Goal: Information Seeking & Learning: Learn about a topic

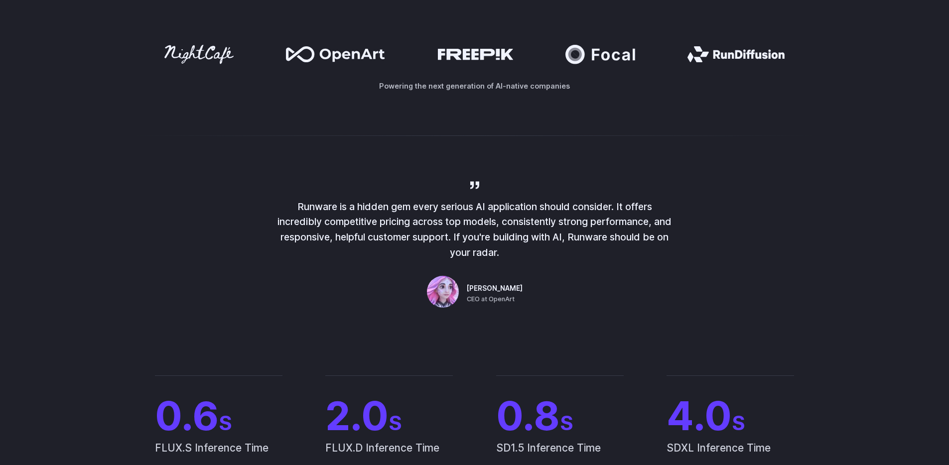
scroll to position [161, 0]
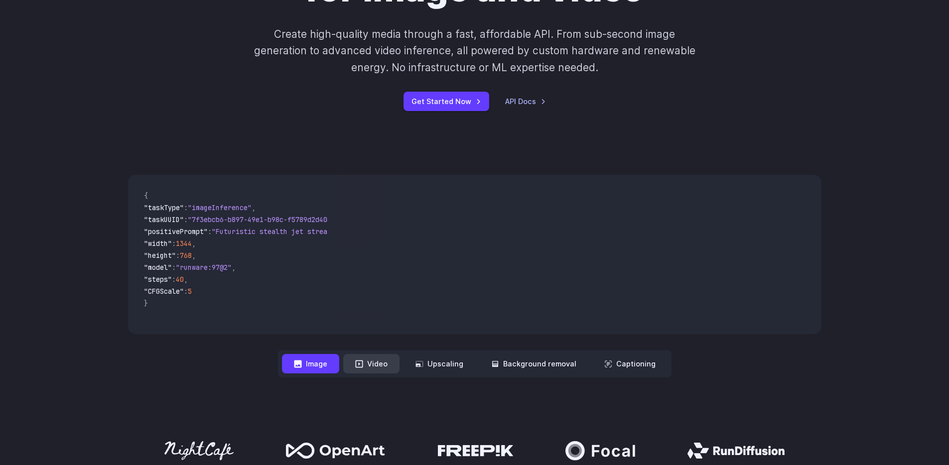
click at [381, 362] on button "Video" at bounding box center [371, 363] width 56 height 19
click at [382, 362] on button "Video" at bounding box center [371, 363] width 56 height 19
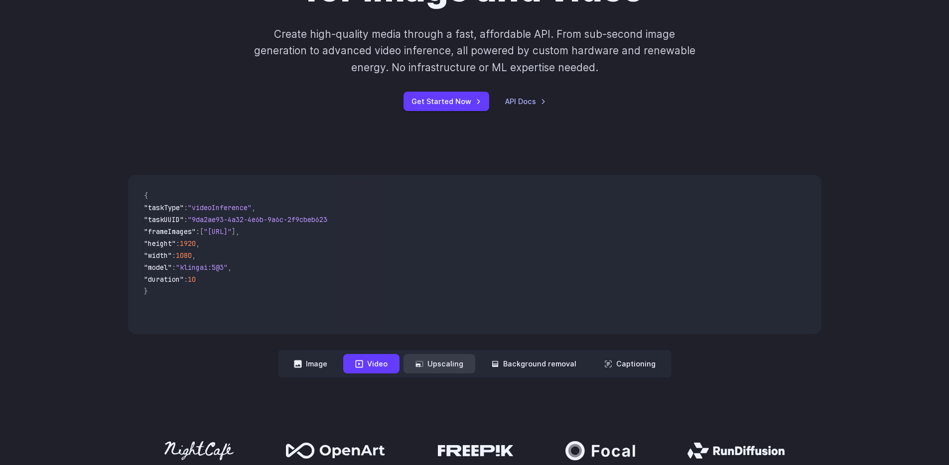
click at [452, 367] on button "Upscaling" at bounding box center [439, 363] width 72 height 19
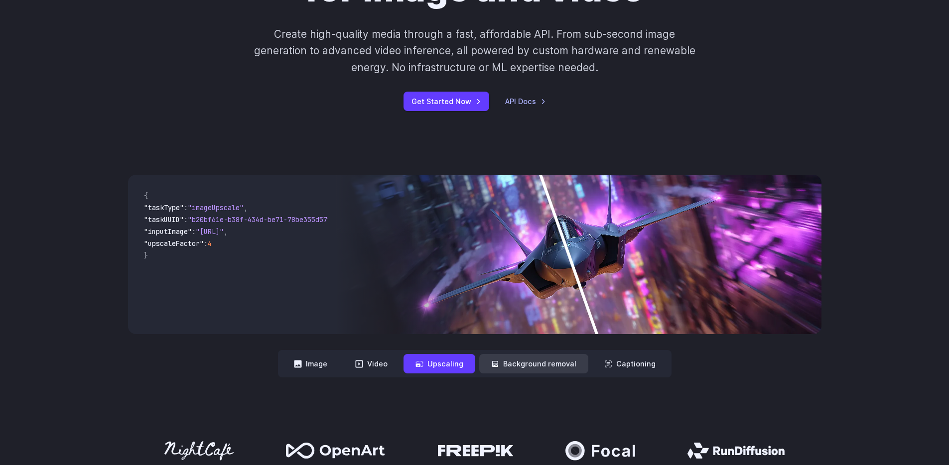
click at [540, 354] on button "Background removal" at bounding box center [533, 363] width 109 height 19
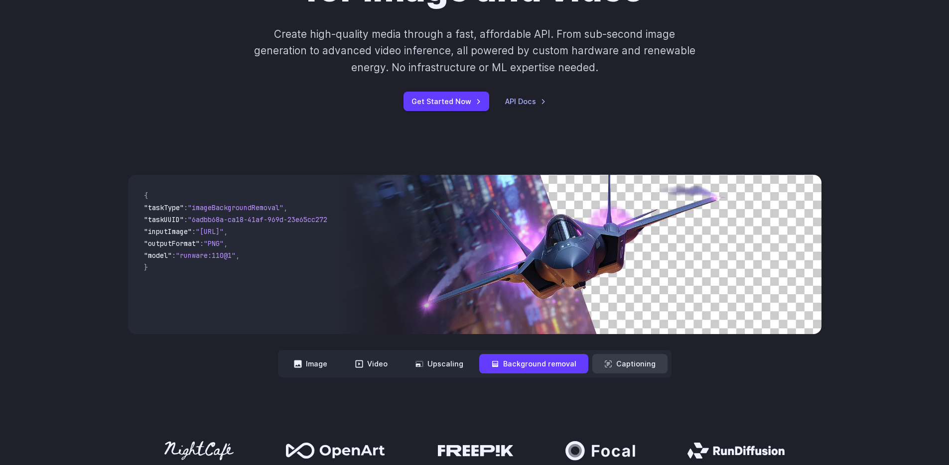
click at [617, 366] on button "Captioning" at bounding box center [629, 363] width 75 height 19
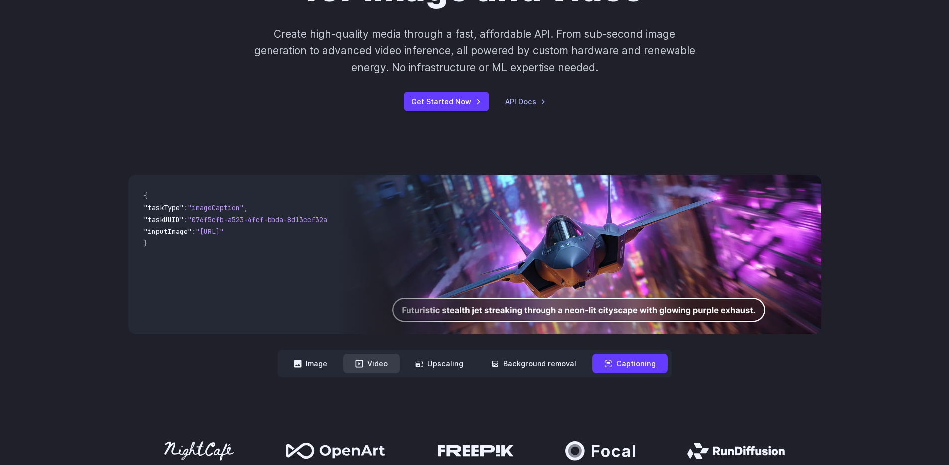
drag, startPoint x: 410, startPoint y: 364, endPoint x: 399, endPoint y: 366, distance: 11.1
click at [410, 364] on button "Upscaling" at bounding box center [439, 363] width 72 height 19
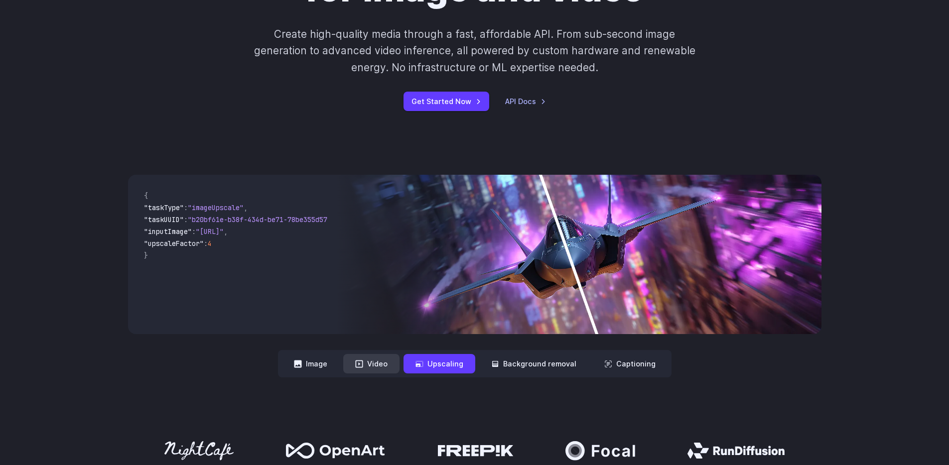
click at [396, 366] on button "Video" at bounding box center [371, 363] width 56 height 19
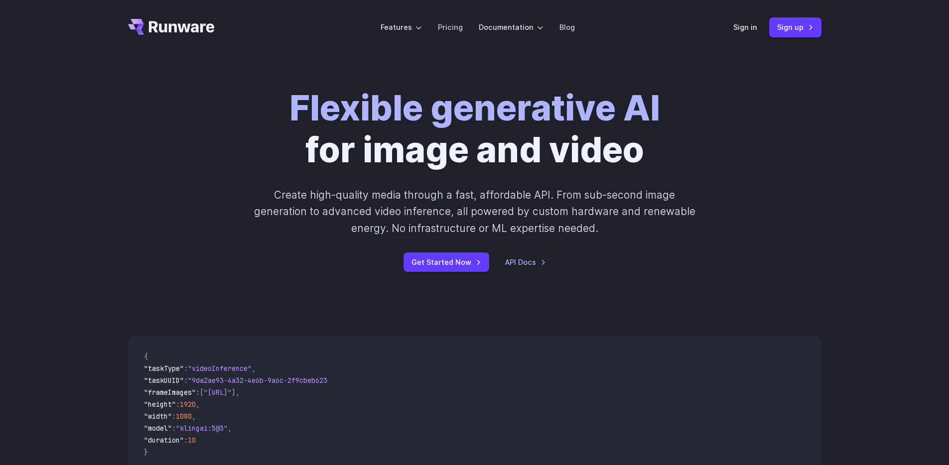
scroll to position [0, 0]
click at [447, 30] on link "Pricing" at bounding box center [450, 27] width 25 height 11
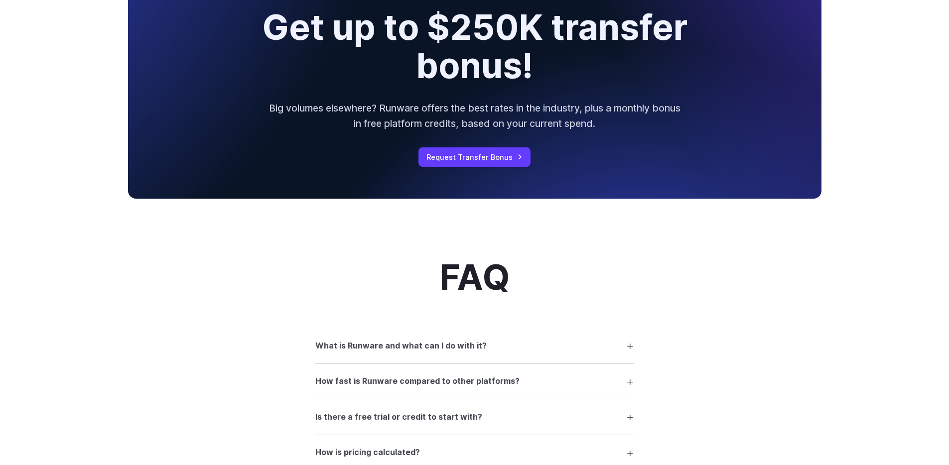
scroll to position [1163, 0]
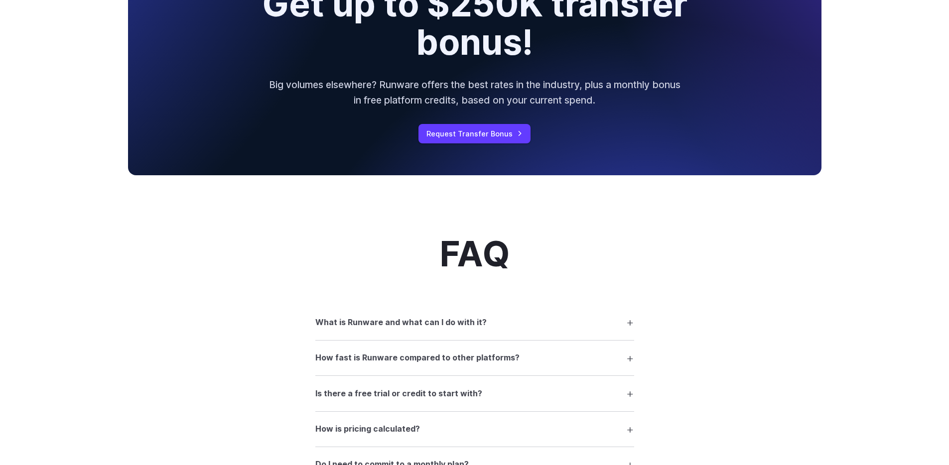
click at [450, 325] on h3 "What is Runware and what can I do with it?" at bounding box center [400, 322] width 171 height 13
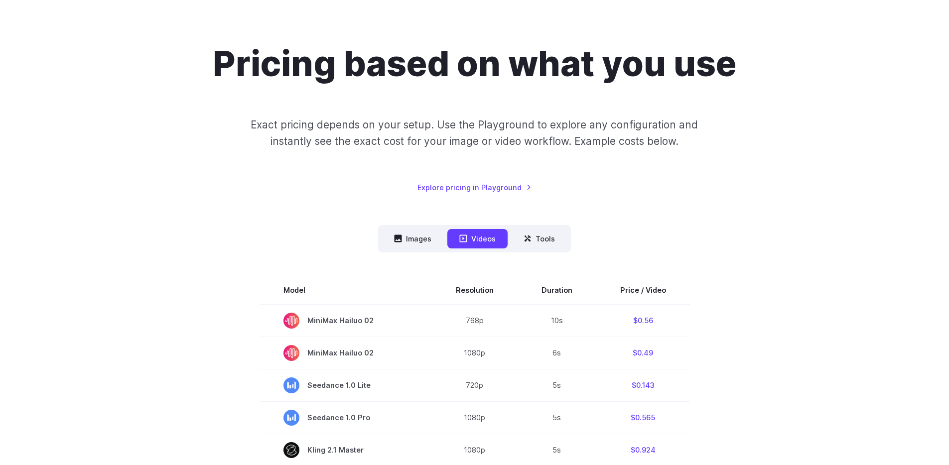
scroll to position [0, 0]
